Goal: Task Accomplishment & Management: Manage account settings

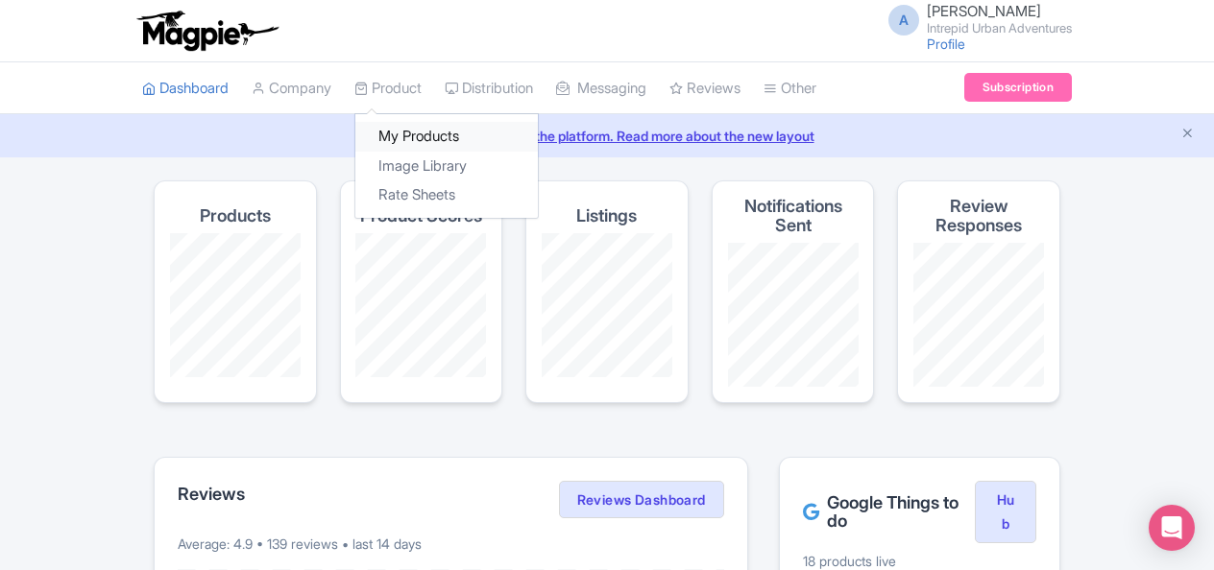
click at [415, 133] on link "My Products" at bounding box center [446, 137] width 182 height 30
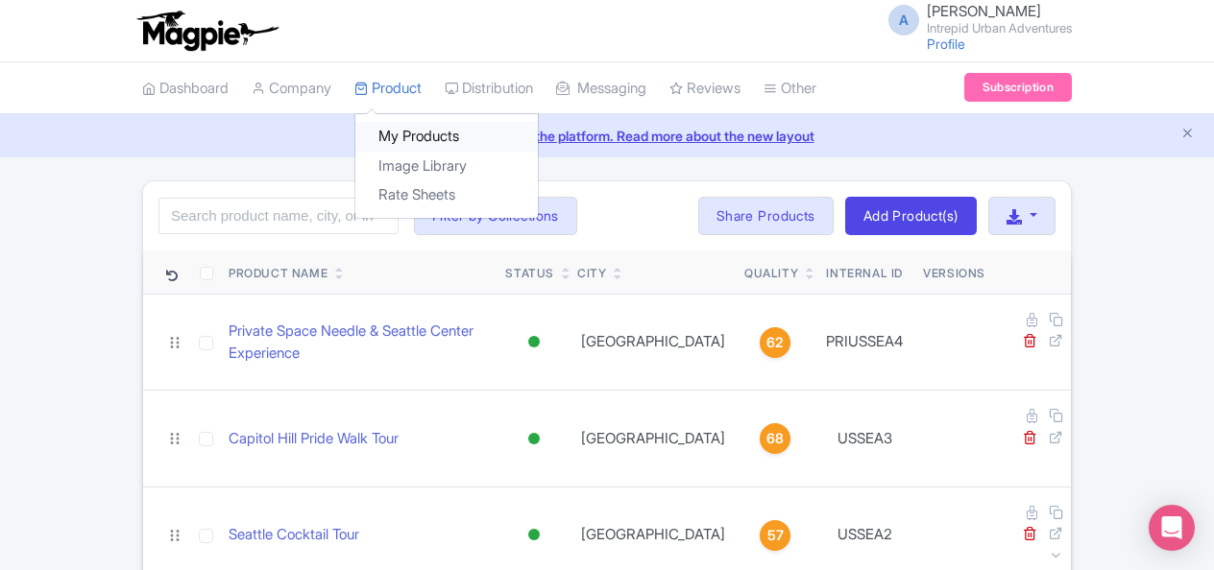
click at [423, 136] on link "My Products" at bounding box center [446, 137] width 182 height 30
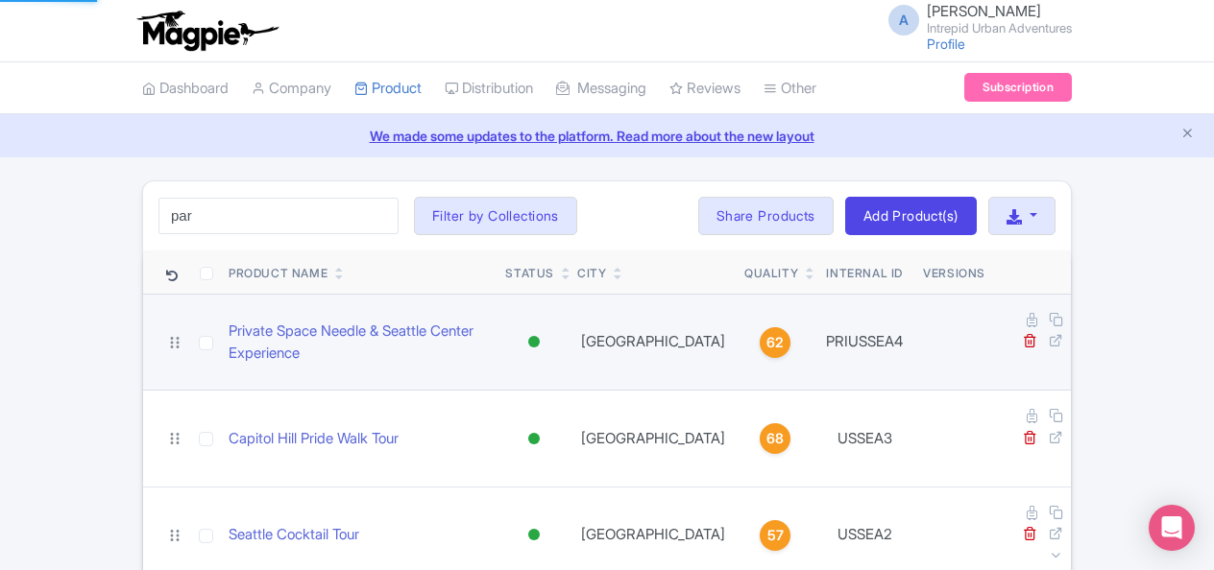
type input "[GEOGRAPHIC_DATA]"
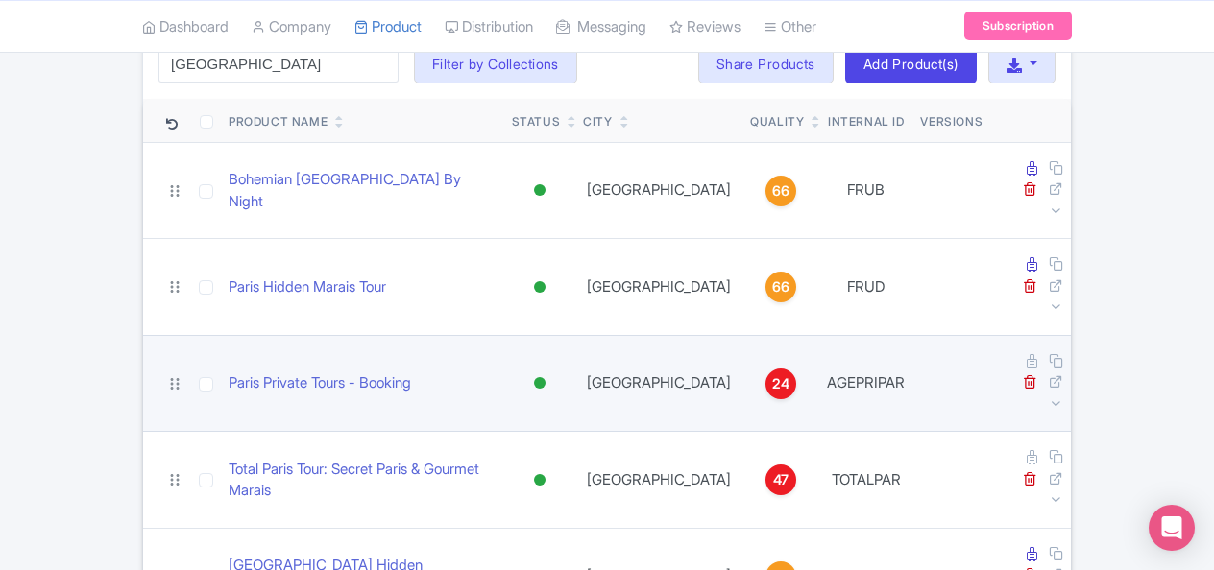
scroll to position [177, 0]
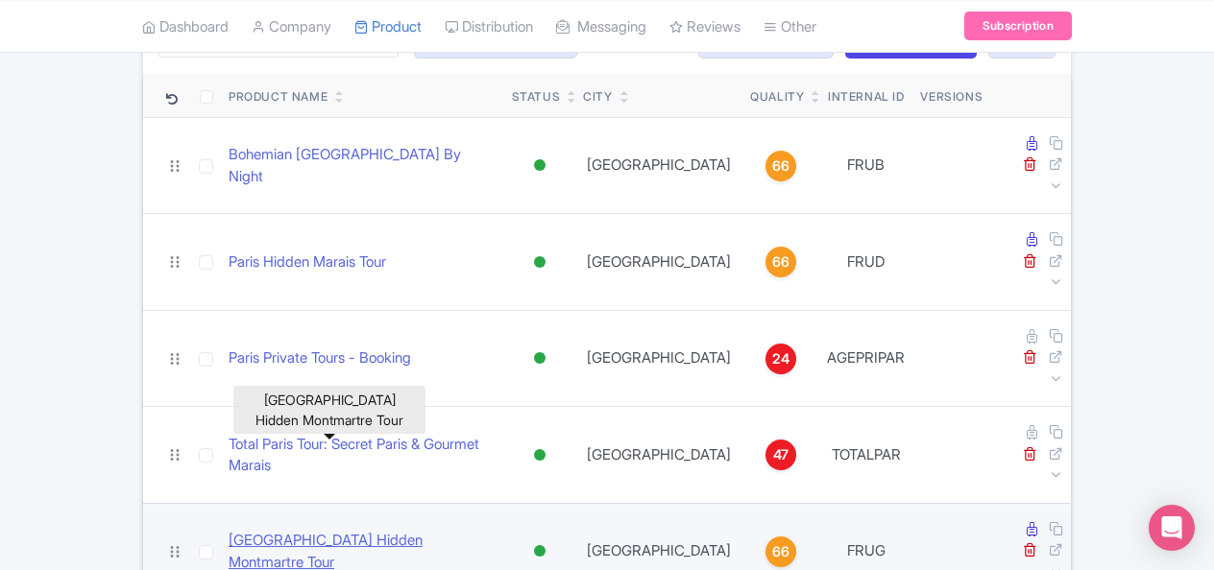
click at [359, 530] on link "Paris Hidden Montmartre Tour" at bounding box center [363, 551] width 268 height 43
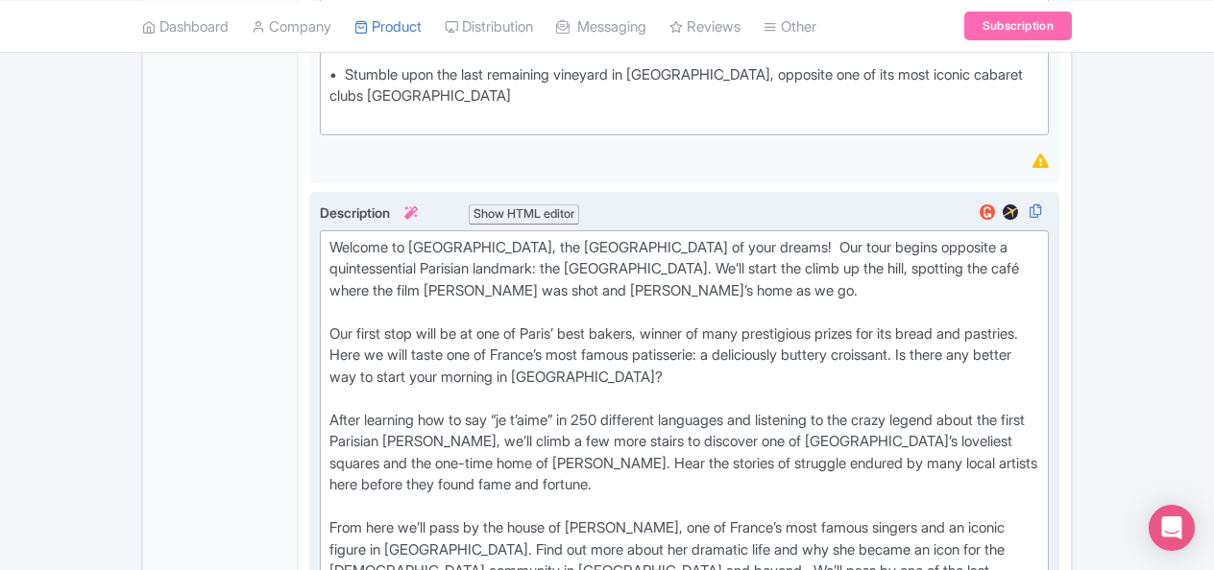
scroll to position [864, 0]
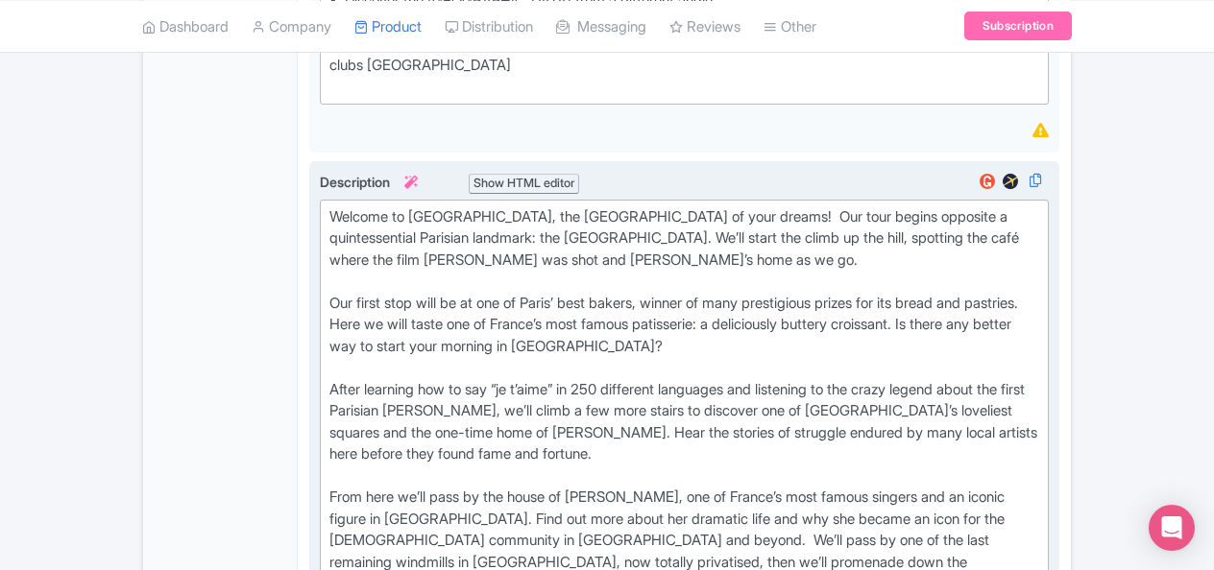
click at [799, 255] on div "Welcome to Montmartre, the Paris of your dreams! Our tour begins opposite a qui…" at bounding box center [684, 249] width 710 height 86
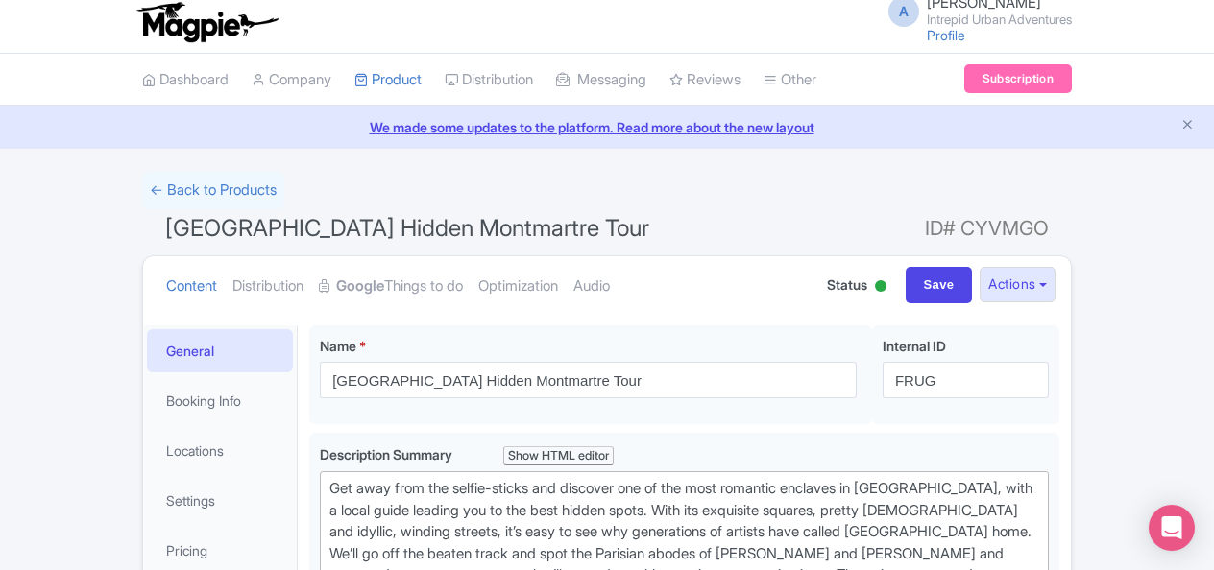
scroll to position [0, 0]
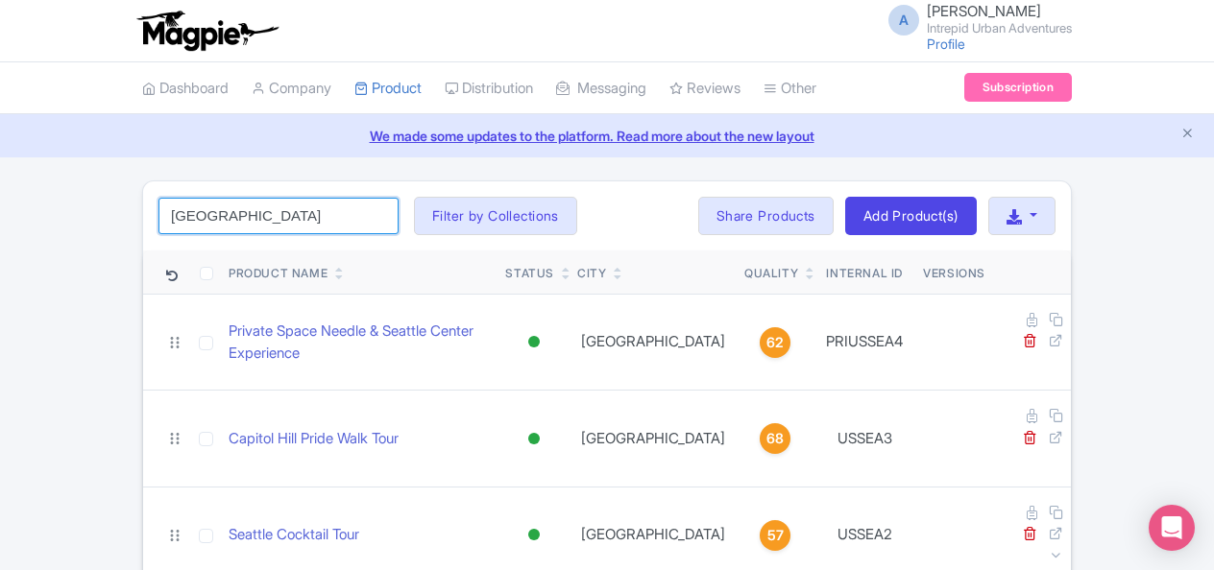
click at [327, 217] on input "paris" at bounding box center [278, 216] width 240 height 36
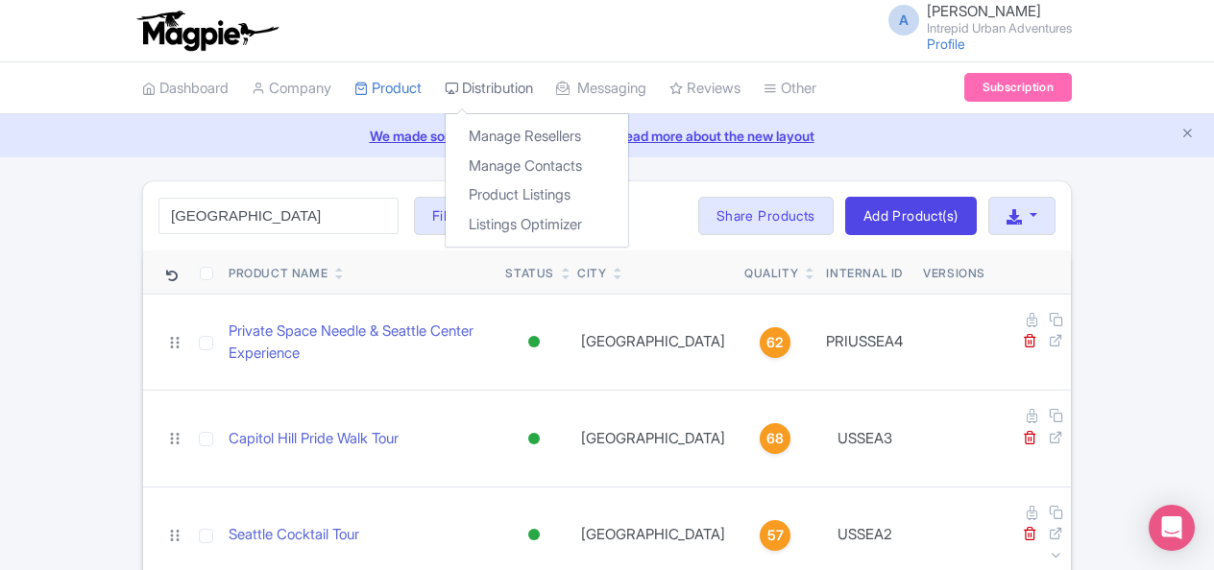
click at [484, 85] on link "Distribution" at bounding box center [489, 88] width 88 height 53
click at [552, 138] on link "Manage Resellers" at bounding box center [537, 137] width 182 height 30
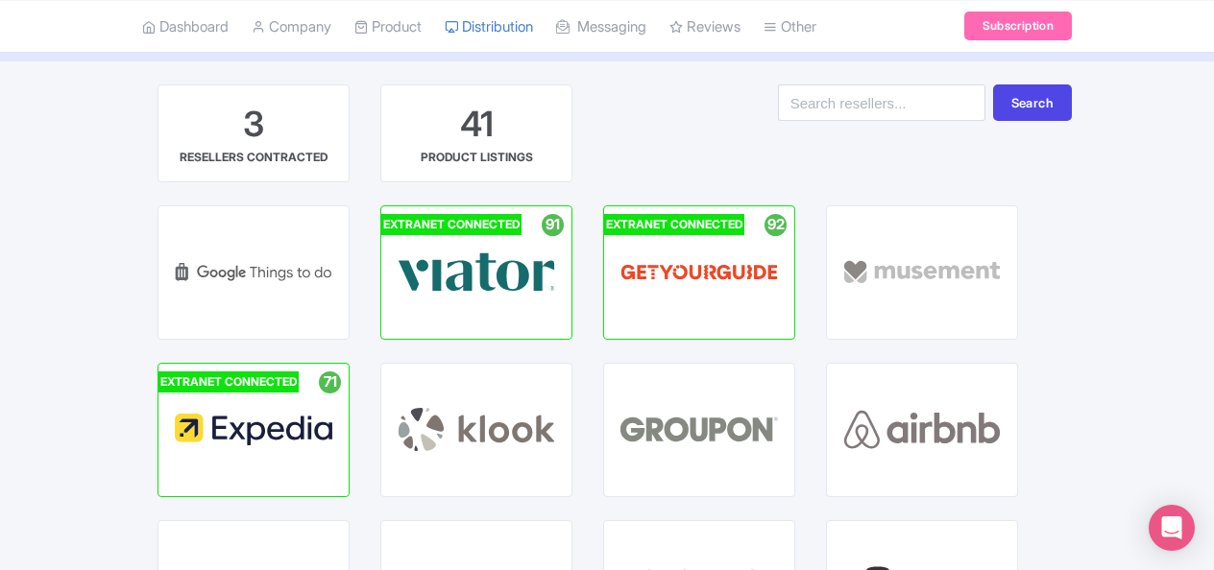
scroll to position [192, 0]
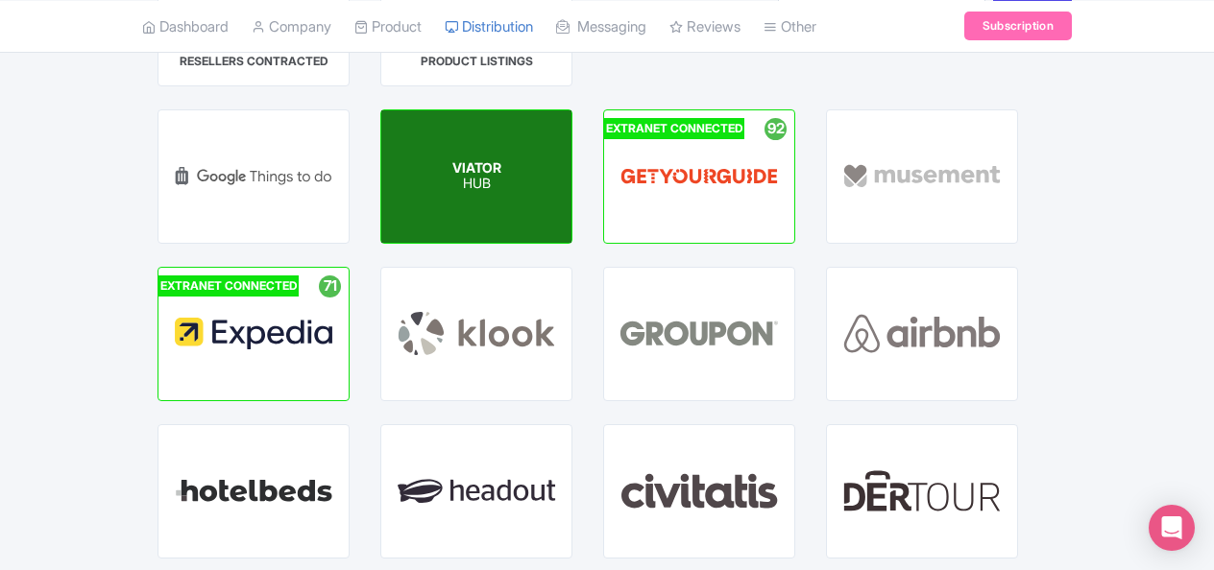
click at [501, 207] on div "VIATOR HUB" at bounding box center [476, 176] width 190 height 133
click at [499, 198] on div "VIATOR HUB" at bounding box center [476, 176] width 190 height 133
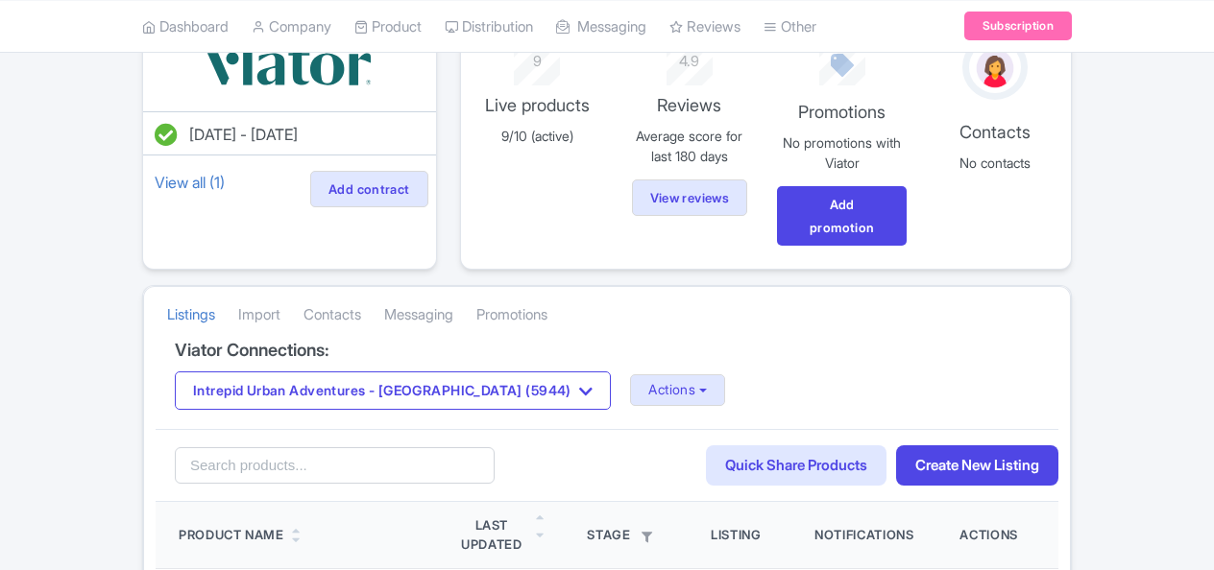
scroll to position [288, 0]
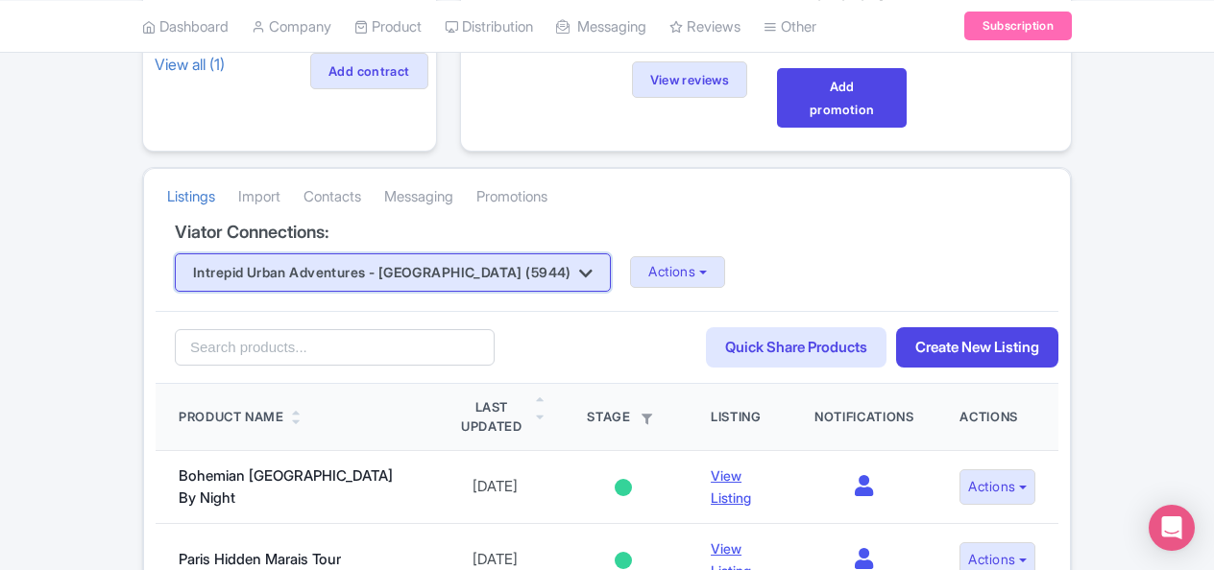
click at [471, 278] on button "Intrepid Urban Adventures - [GEOGRAPHIC_DATA] (5944)" at bounding box center [393, 273] width 436 height 38
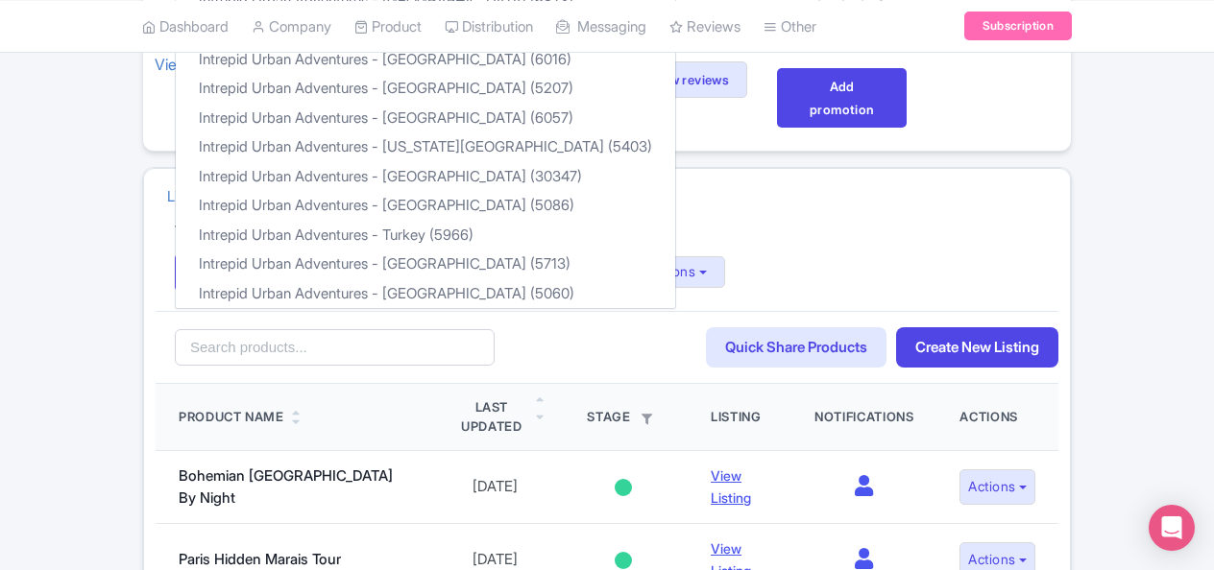
click at [645, 211] on div "Listings Import Contacts Messaging Promotions" at bounding box center [607, 196] width 926 height 54
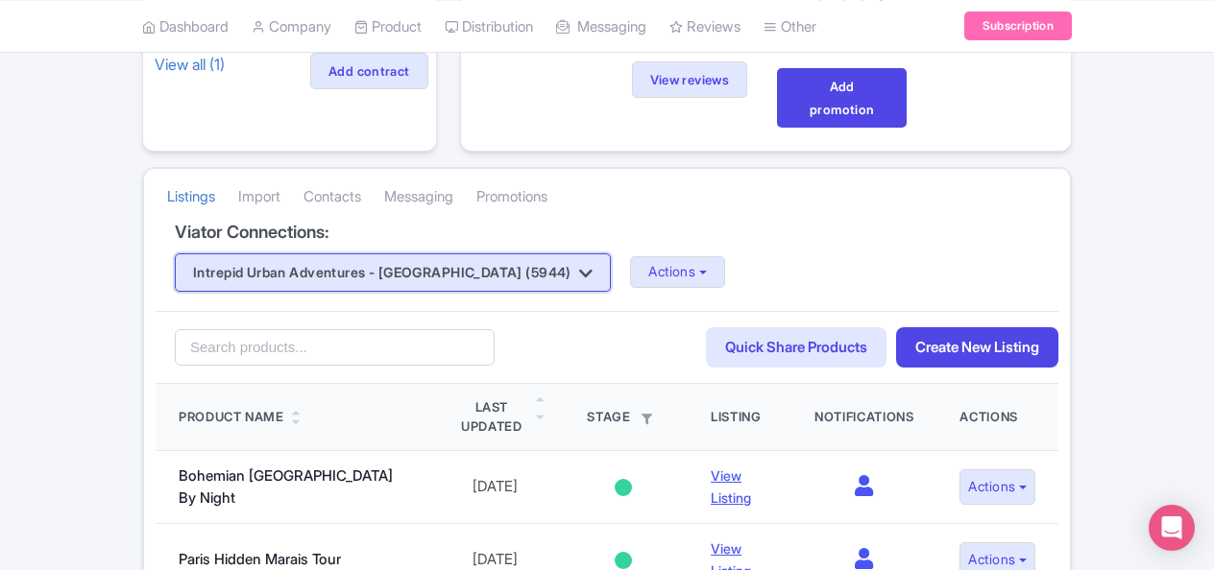
click at [455, 262] on button "Intrepid Urban Adventures - [GEOGRAPHIC_DATA] (5944)" at bounding box center [393, 273] width 436 height 38
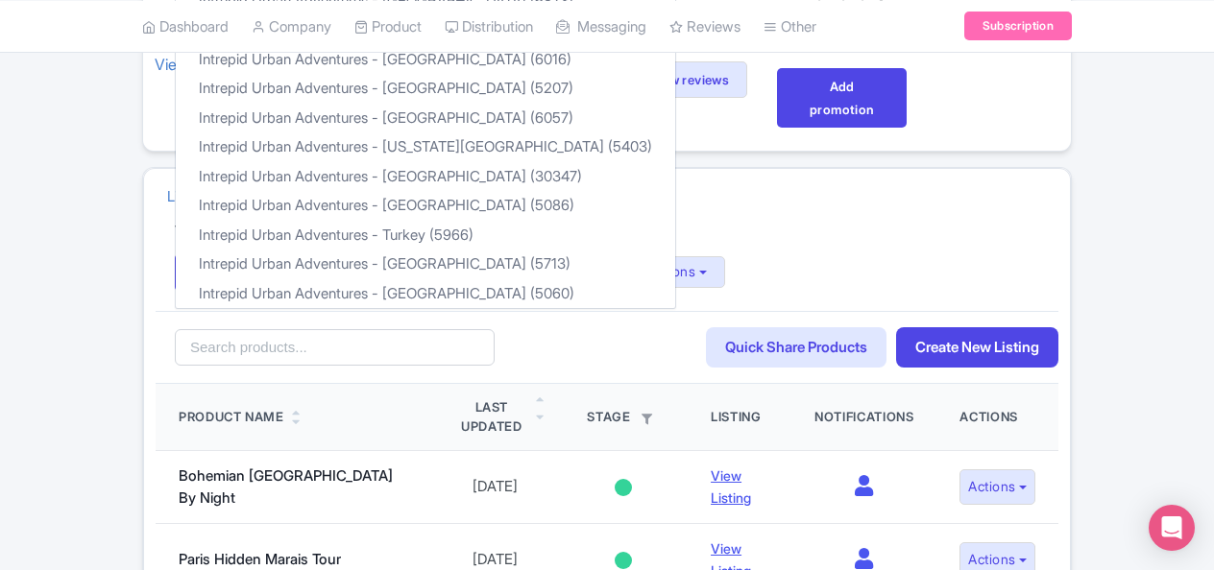
click at [741, 223] on h4 "Viator Connections:" at bounding box center [607, 232] width 864 height 19
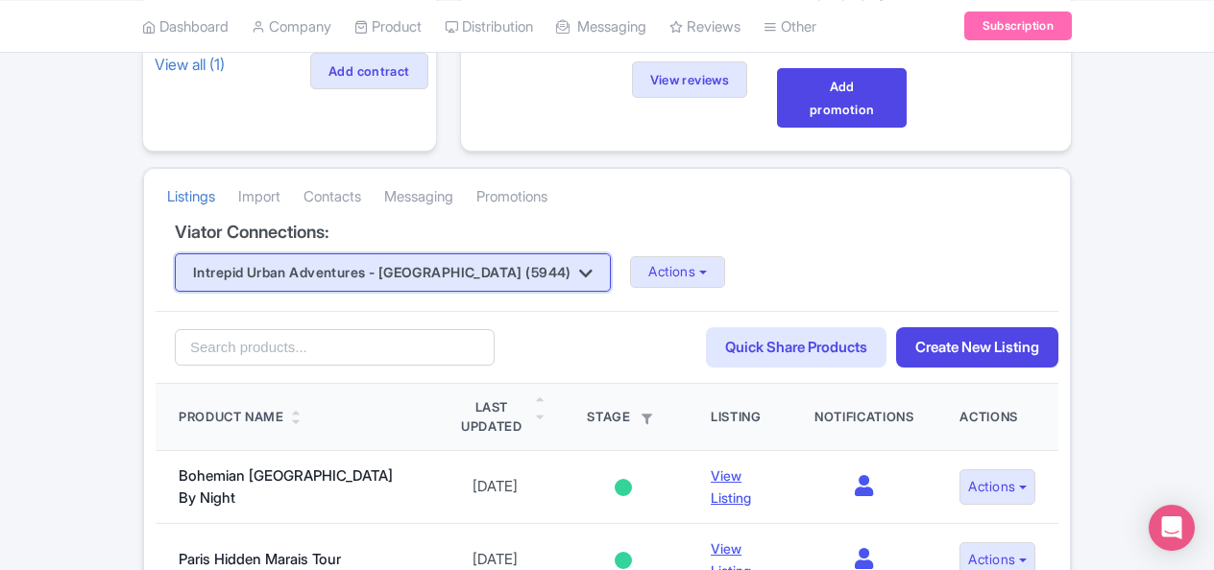
click at [455, 273] on button "Intrepid Urban Adventures - [GEOGRAPHIC_DATA] (5944)" at bounding box center [393, 273] width 436 height 38
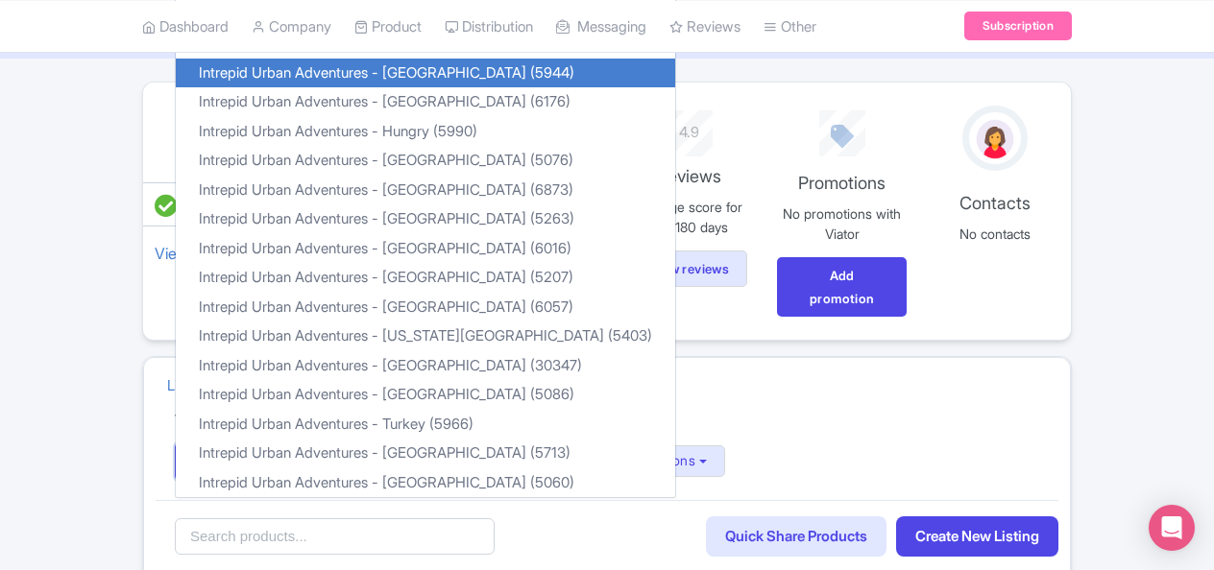
scroll to position [96, 0]
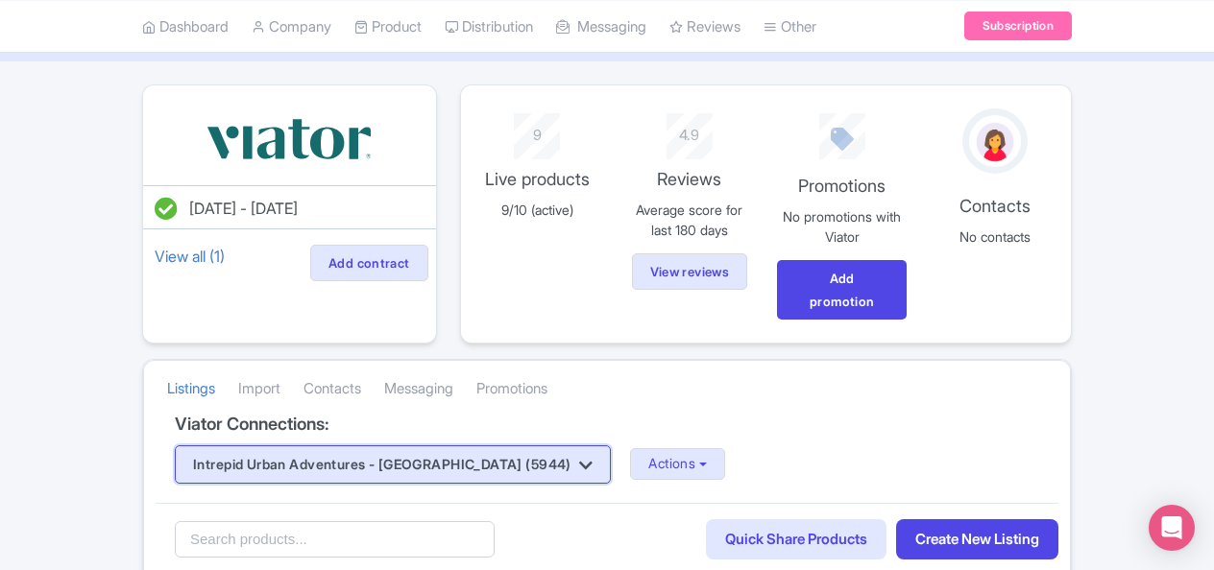
click at [309, 453] on button "Intrepid Urban Adventures - [GEOGRAPHIC_DATA] (5944)" at bounding box center [393, 465] width 436 height 38
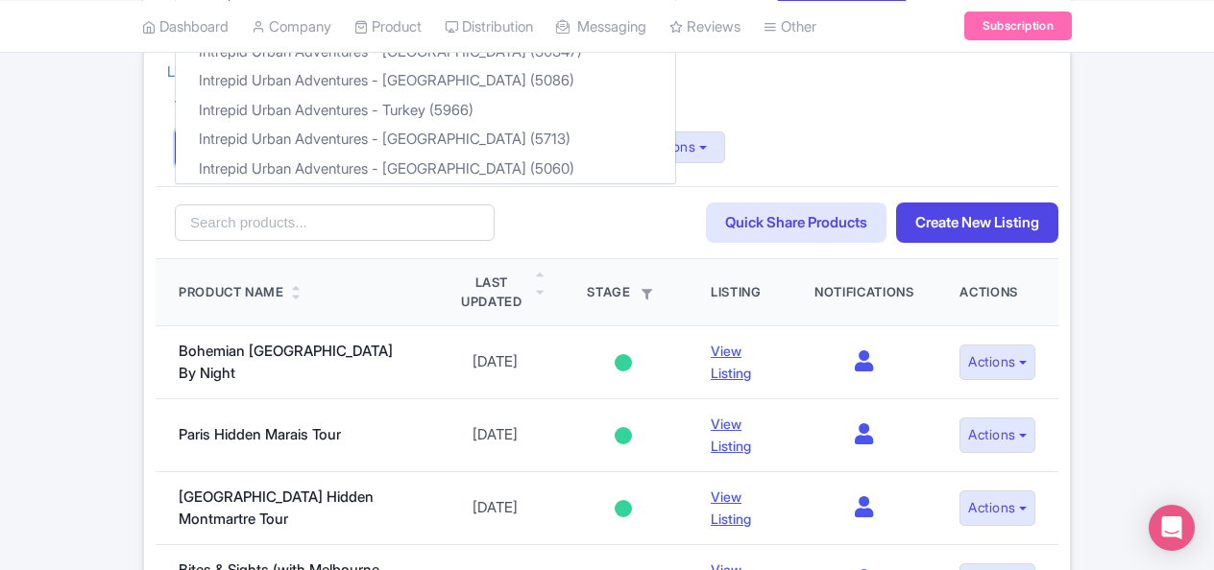
scroll to position [384, 0]
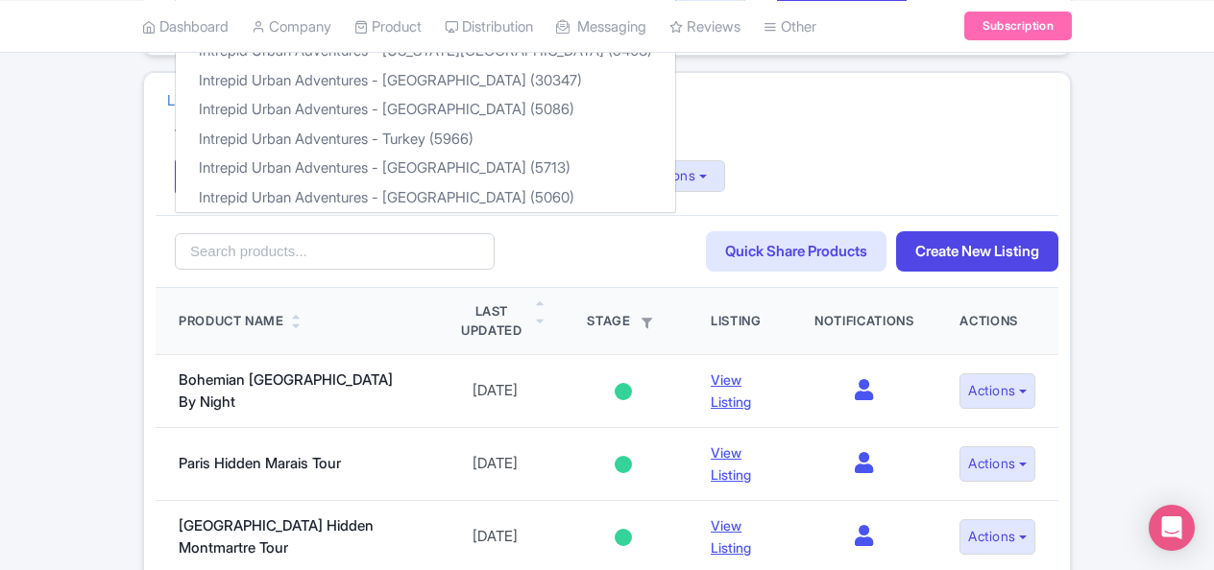
click at [517, 232] on div "Search Quick Share Products Create New Listing" at bounding box center [607, 252] width 903 height 74
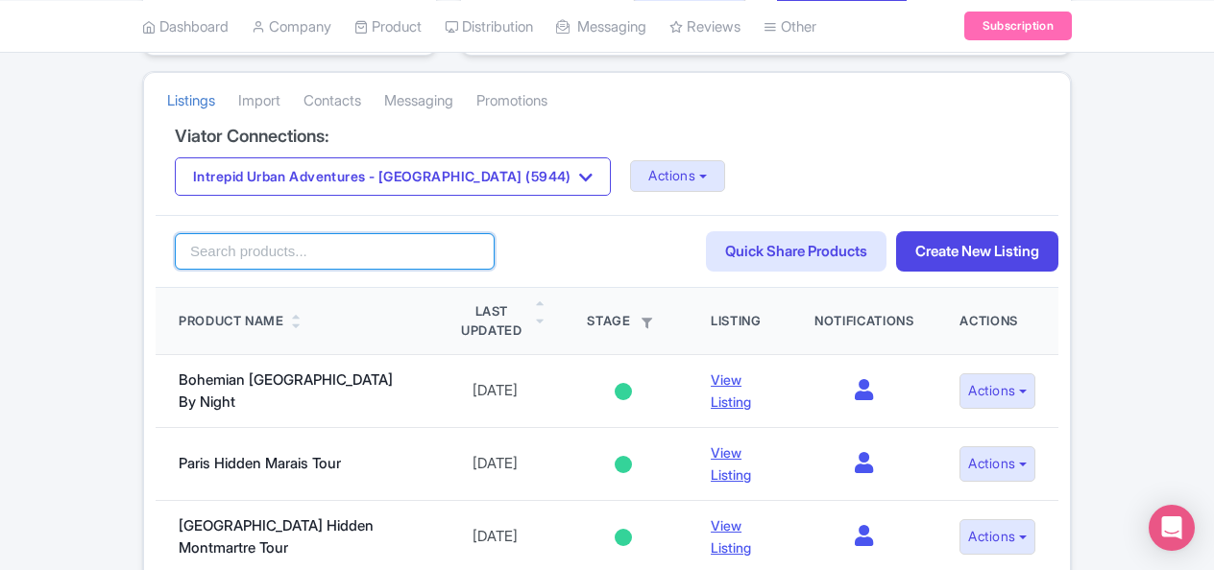
click at [401, 236] on input "search" at bounding box center [335, 251] width 320 height 36
click at [236, 254] on input "t" at bounding box center [335, 251] width 320 height 36
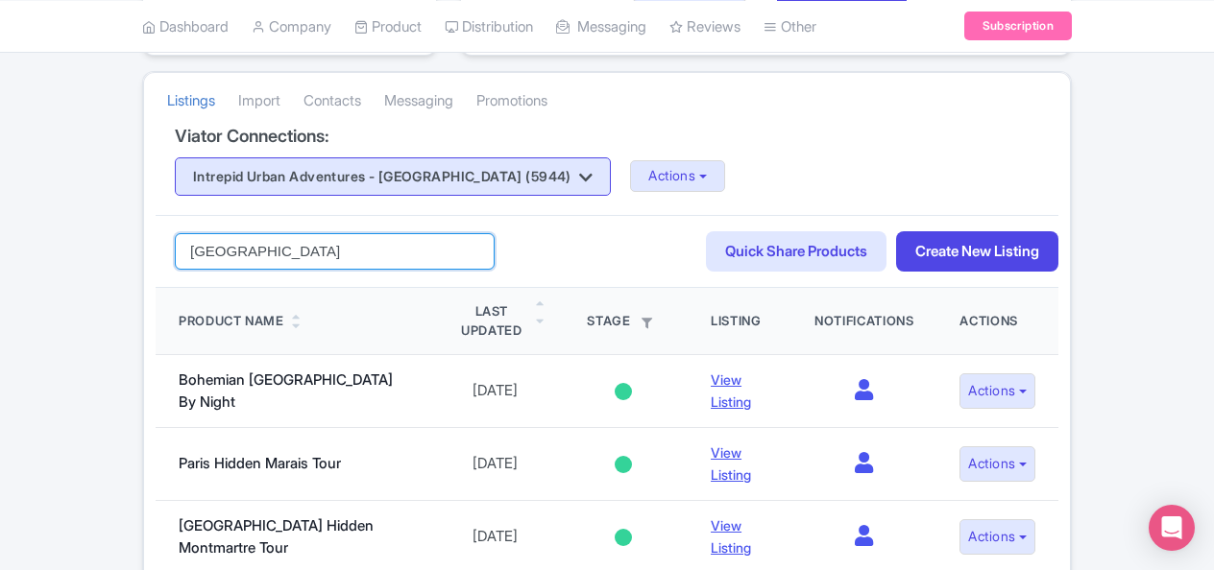
type input "toronto"
click at [383, 178] on button "Intrepid Urban Adventures - [GEOGRAPHIC_DATA] (5944)" at bounding box center [393, 176] width 436 height 38
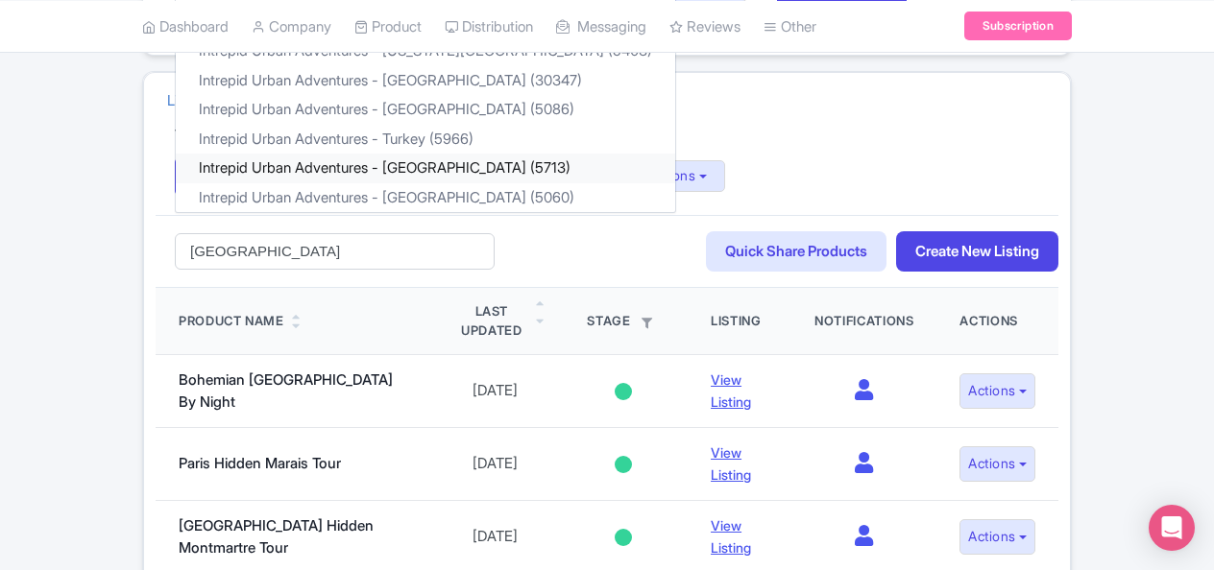
click at [428, 164] on link "Intrepid Urban Adventures - [GEOGRAPHIC_DATA] (5713)" at bounding box center [425, 169] width 499 height 30
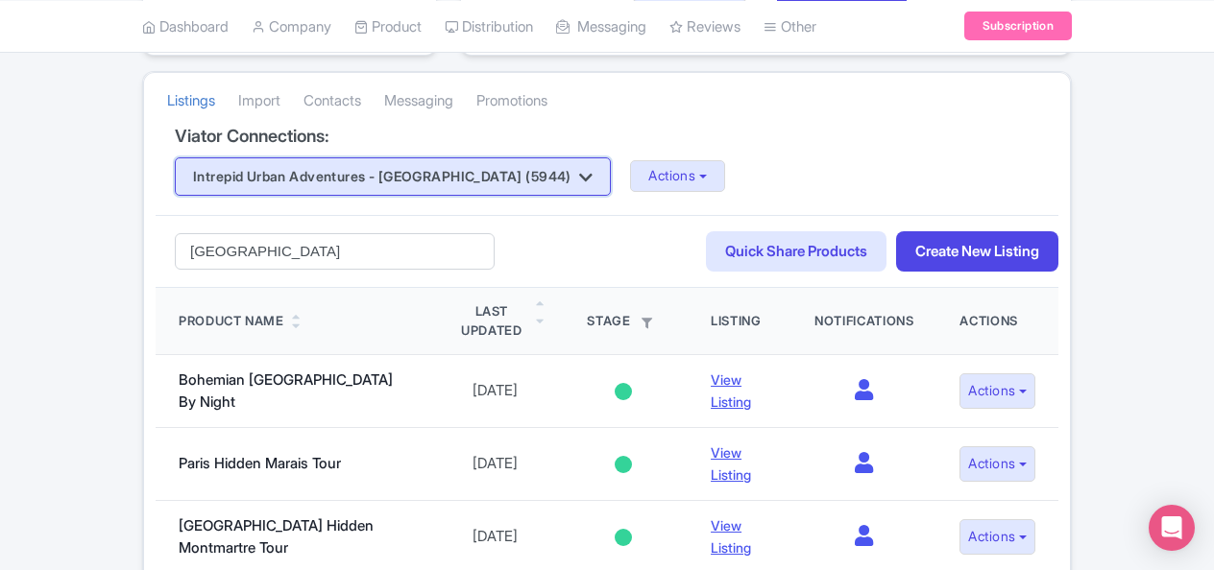
click at [474, 173] on button "Intrepid Urban Adventures - [GEOGRAPHIC_DATA] (5944)" at bounding box center [393, 176] width 436 height 38
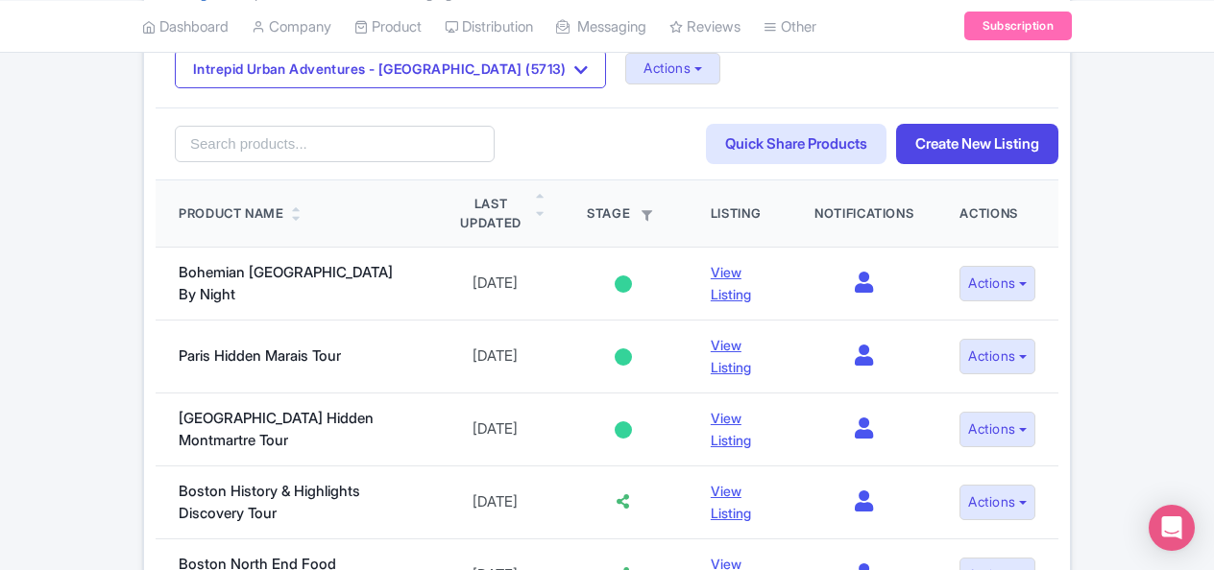
scroll to position [384, 0]
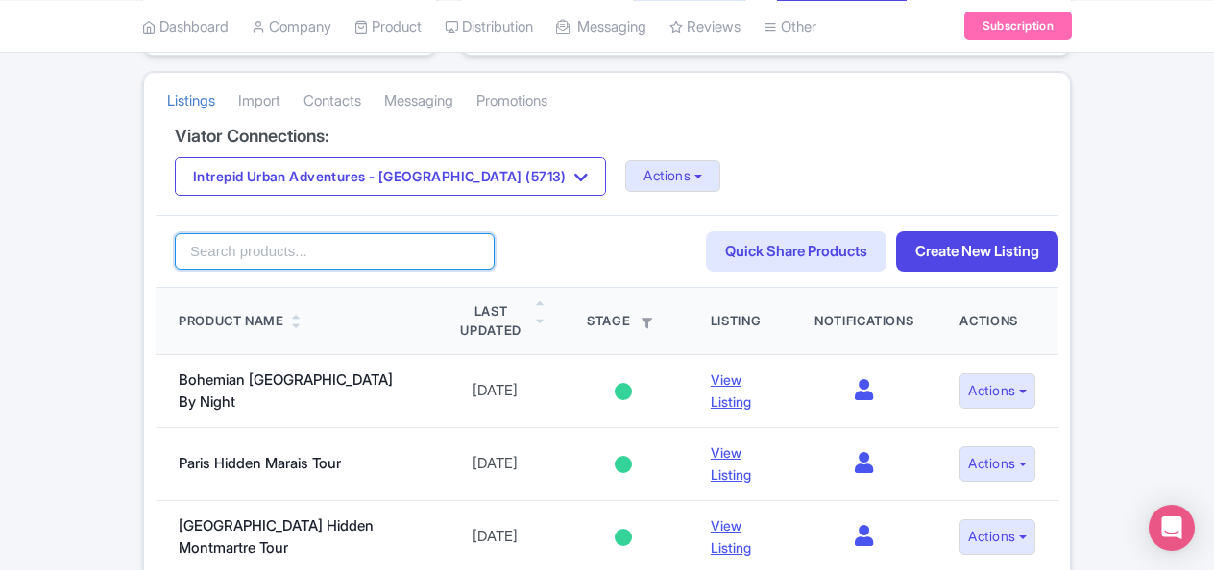
click at [378, 242] on input "search" at bounding box center [335, 251] width 320 height 36
type input "toronto"
click button "Search" at bounding box center [0, 0] width 0 height 0
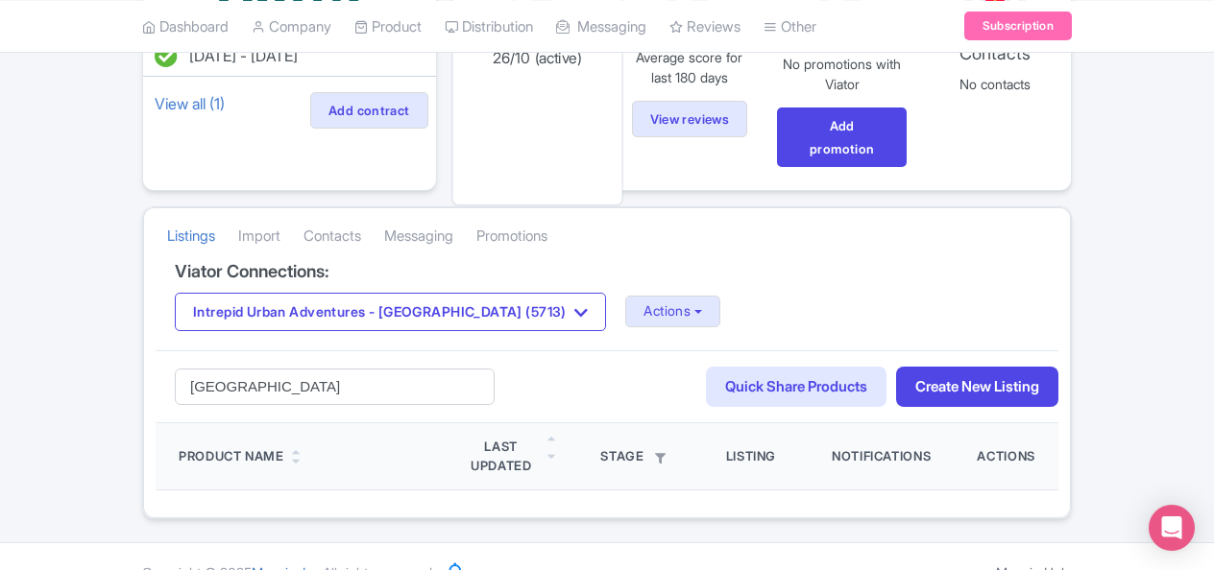
scroll to position [275, 0]
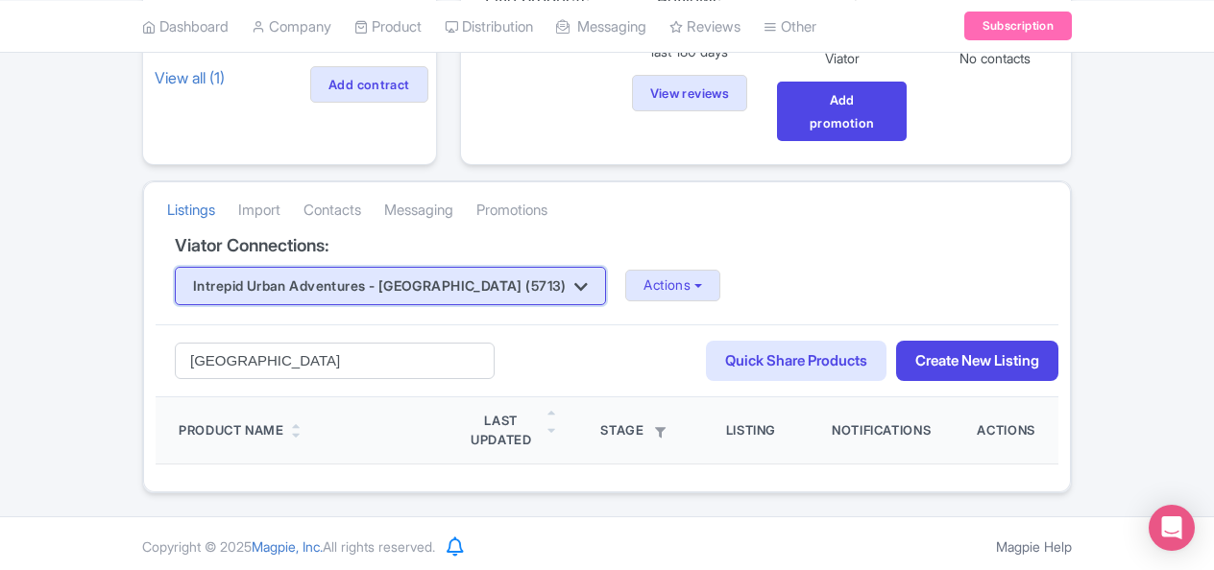
click at [392, 284] on button "Intrepid Urban Adventures - [GEOGRAPHIC_DATA] (5713)" at bounding box center [390, 286] width 431 height 38
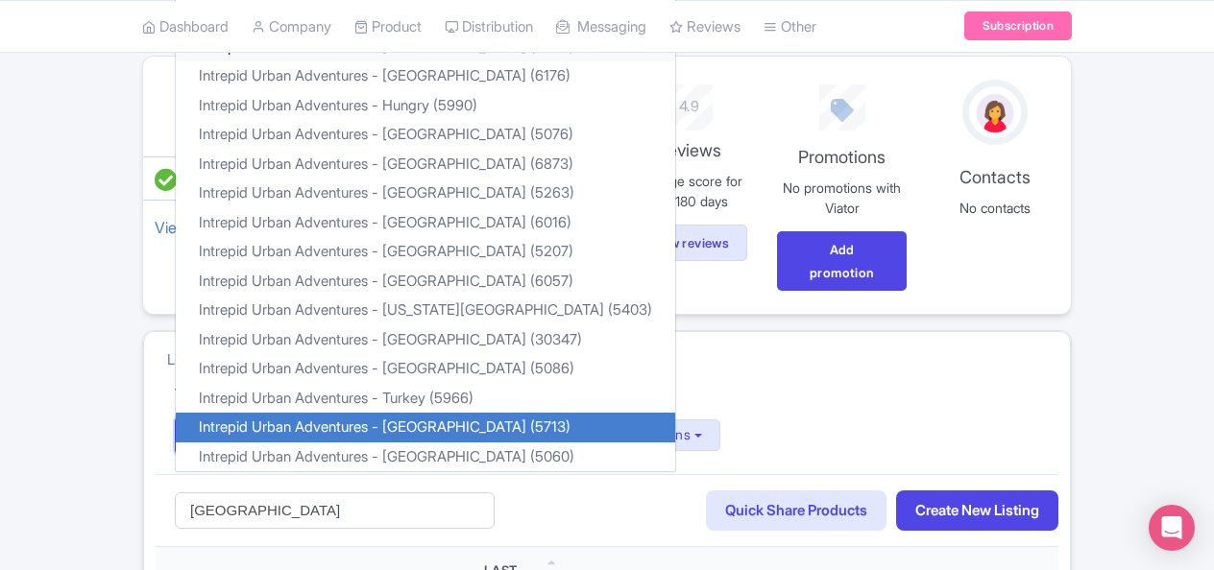
scroll to position [0, 0]
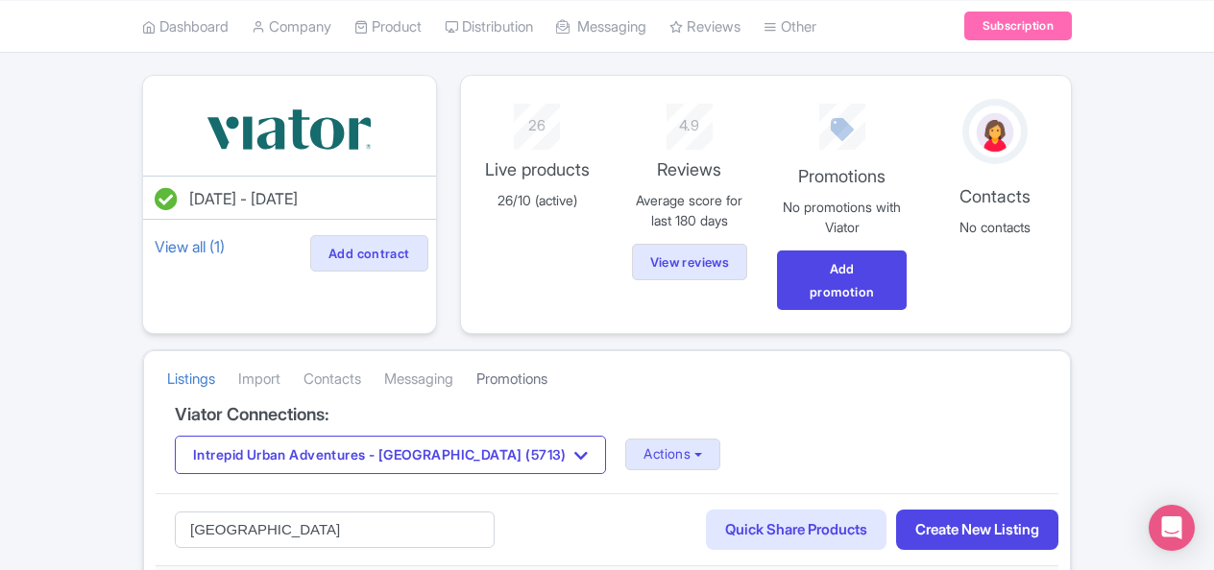
scroll to position [275, 0]
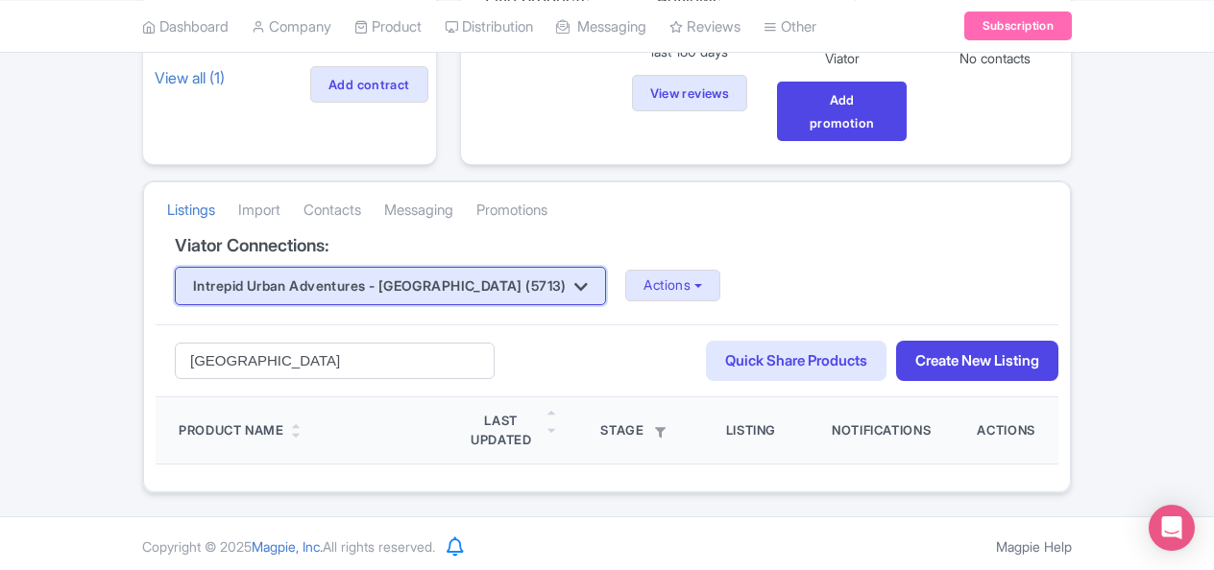
click at [474, 278] on button "Intrepid Urban Adventures - [GEOGRAPHIC_DATA] (5713)" at bounding box center [390, 286] width 431 height 38
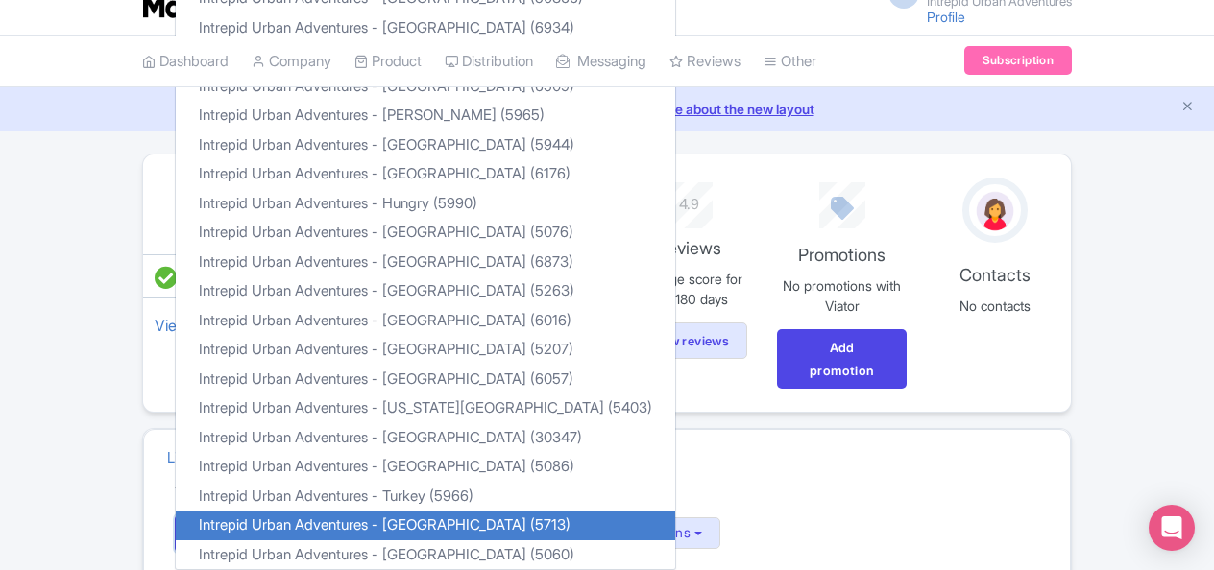
scroll to position [0, 0]
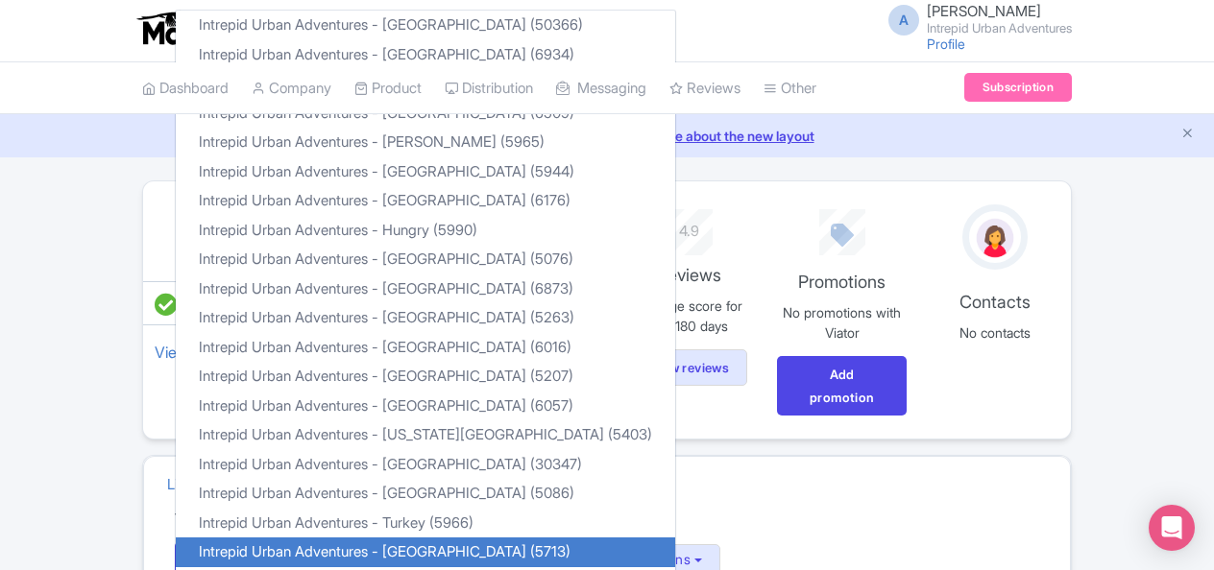
click at [778, 179] on div "A [PERSON_NAME] Intrepid Urban Adventures Profile Users Settings Sign out Dashb…" at bounding box center [607, 395] width 1214 height 791
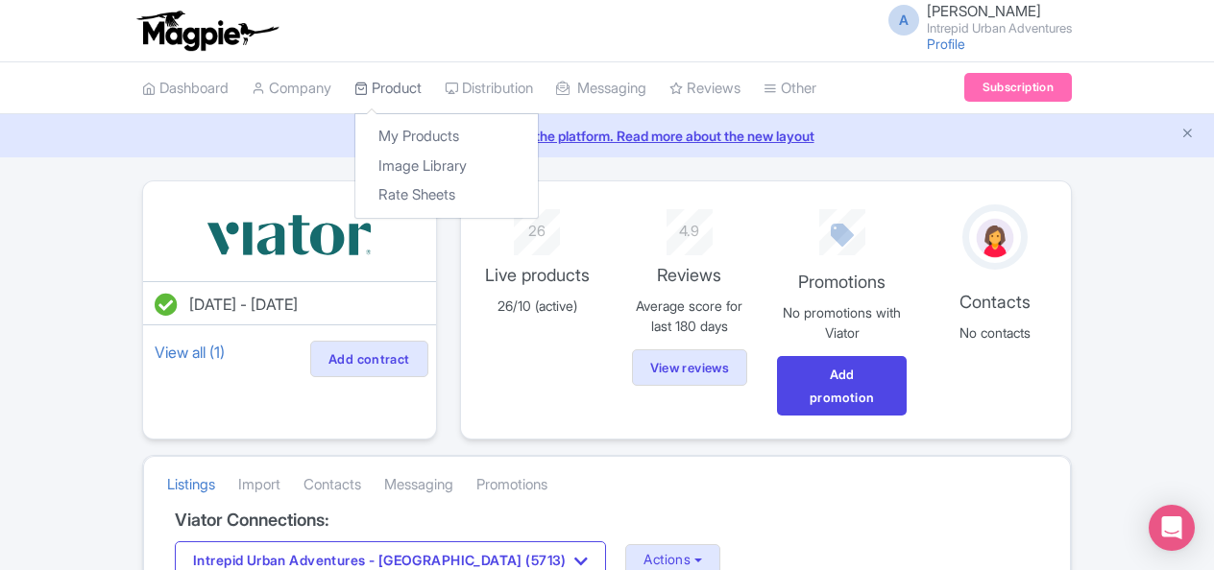
click at [394, 86] on link "Product" at bounding box center [387, 88] width 67 height 53
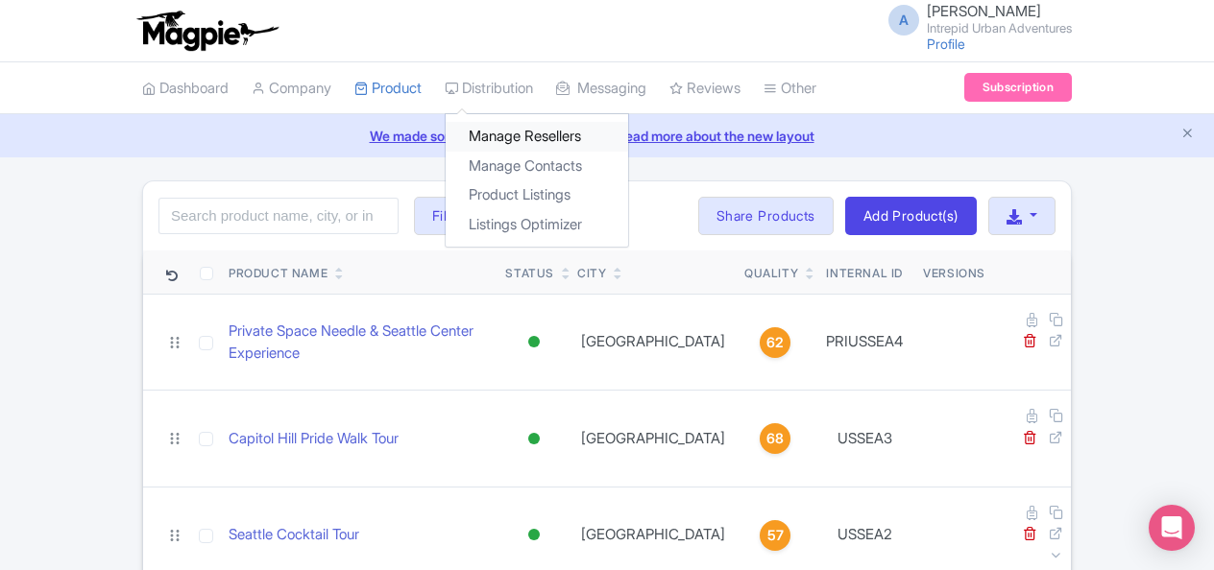
click at [515, 136] on link "Manage Resellers" at bounding box center [537, 137] width 182 height 30
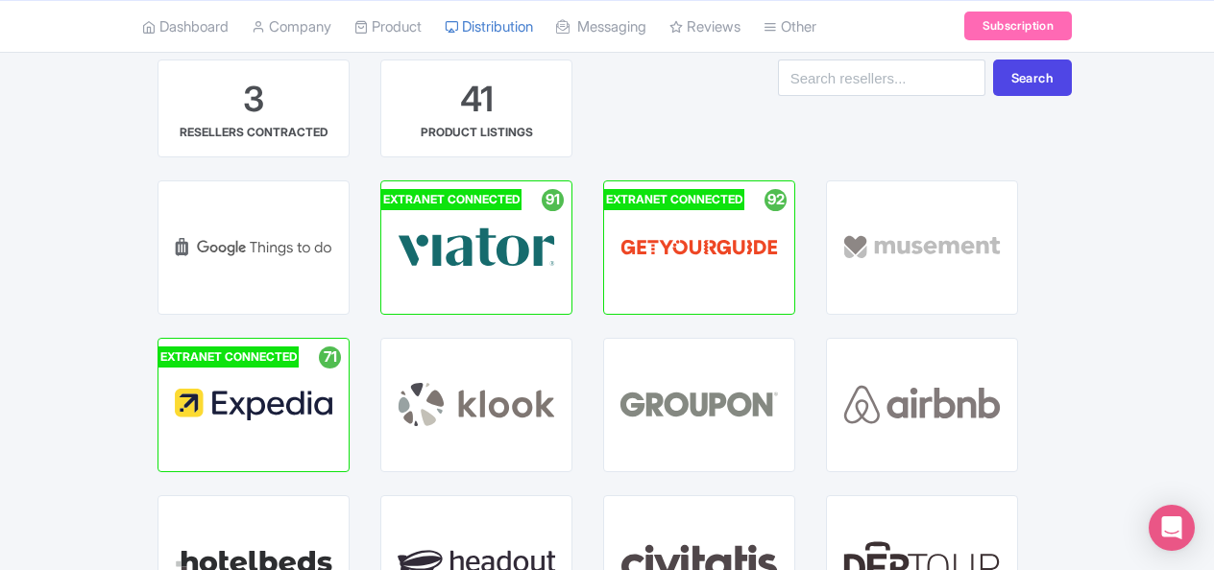
scroll to position [192, 0]
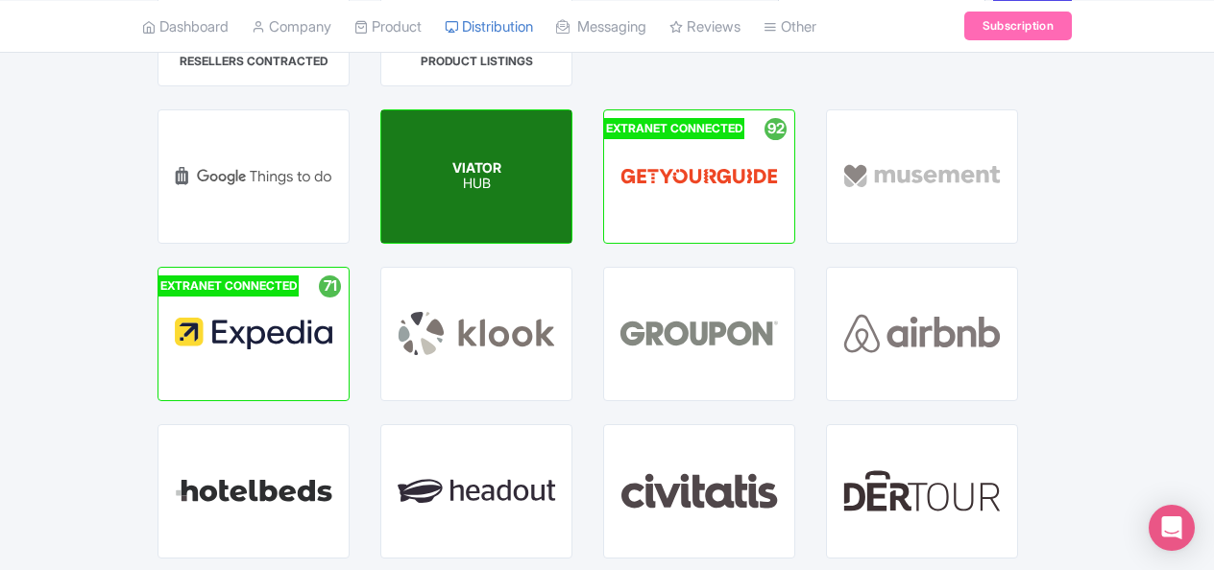
click at [501, 182] on p "HUB" at bounding box center [476, 185] width 49 height 16
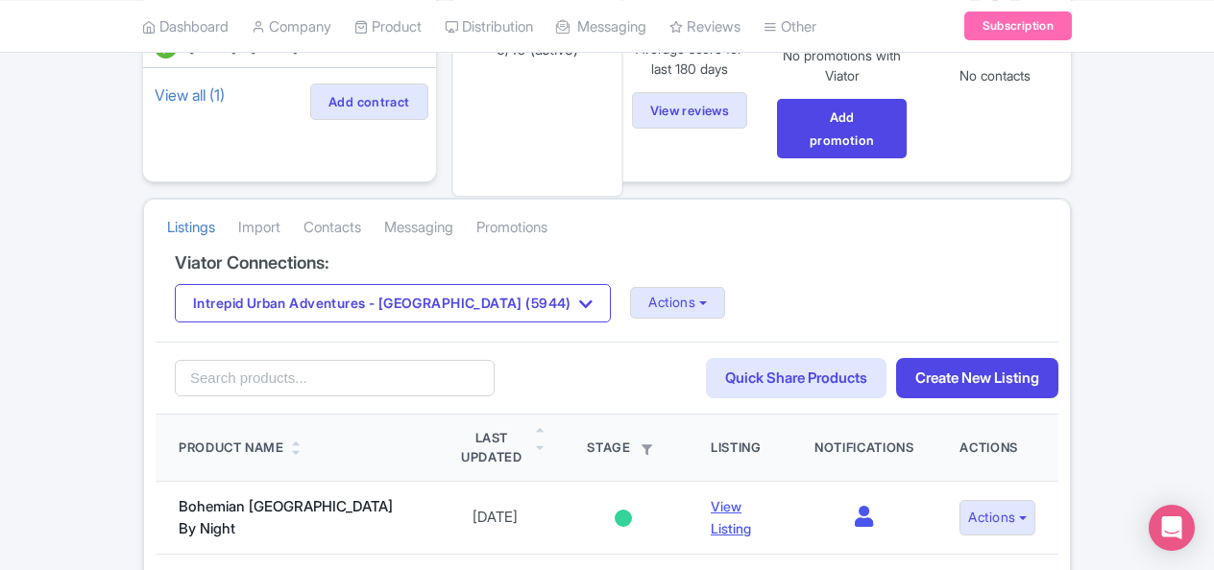
scroll to position [288, 0]
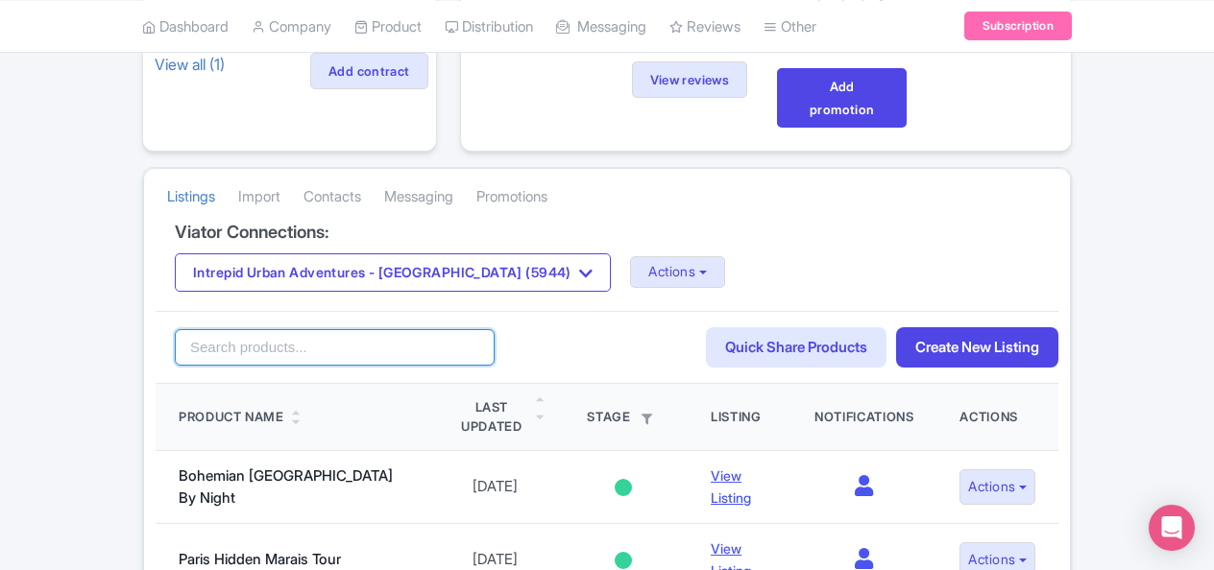
click at [459, 338] on input "search" at bounding box center [335, 347] width 320 height 36
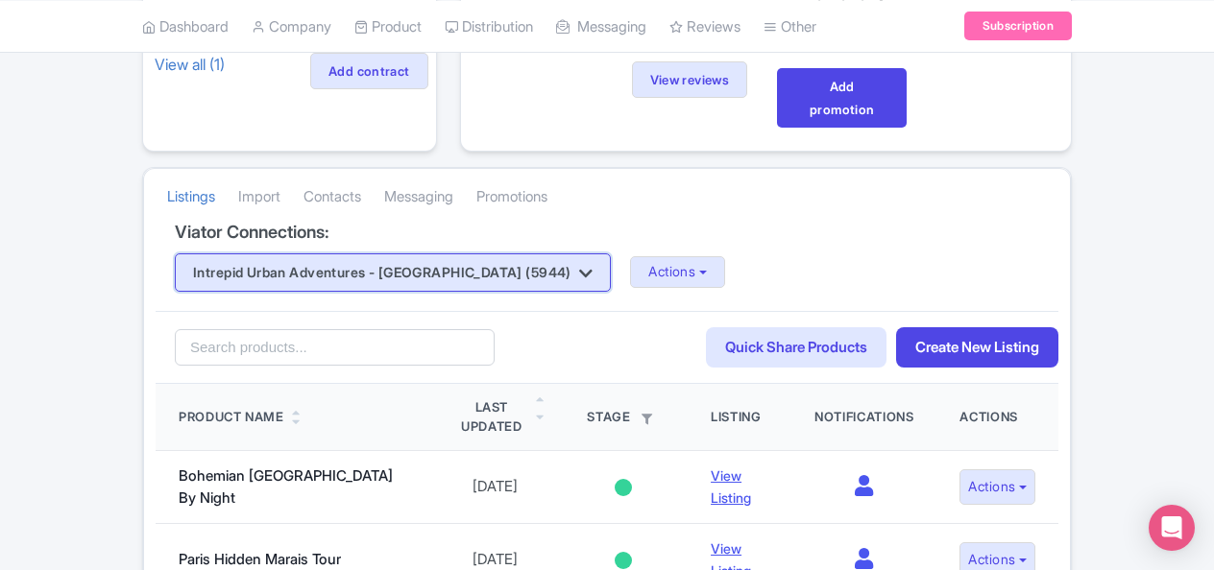
click at [579, 269] on icon "button" at bounding box center [585, 273] width 13 height 15
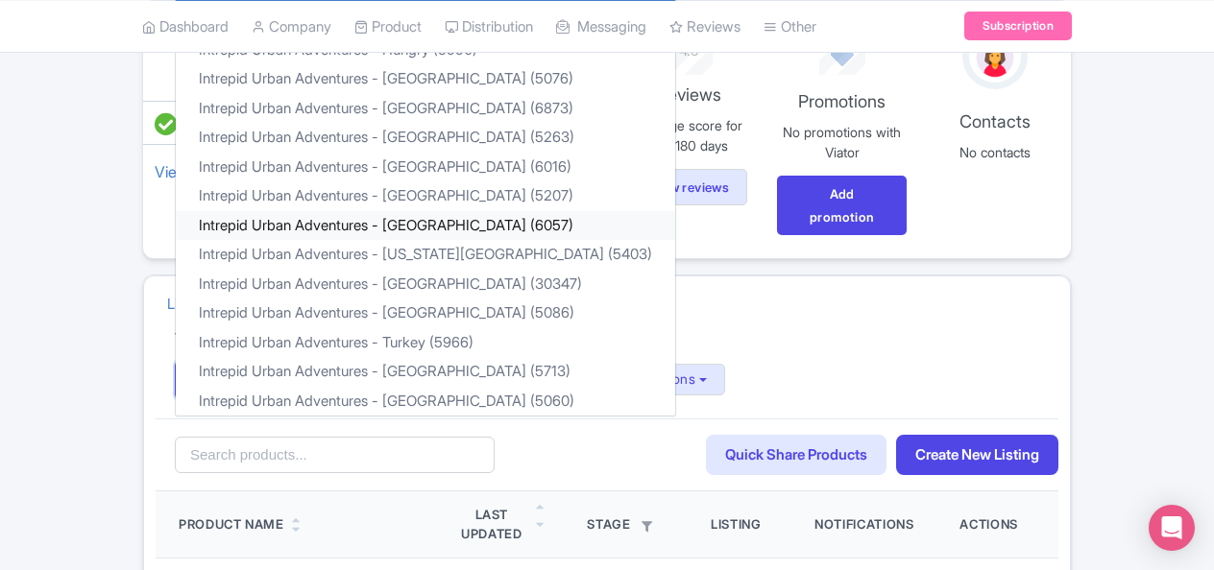
scroll to position [0, 0]
